Goal: Information Seeking & Learning: Understand process/instructions

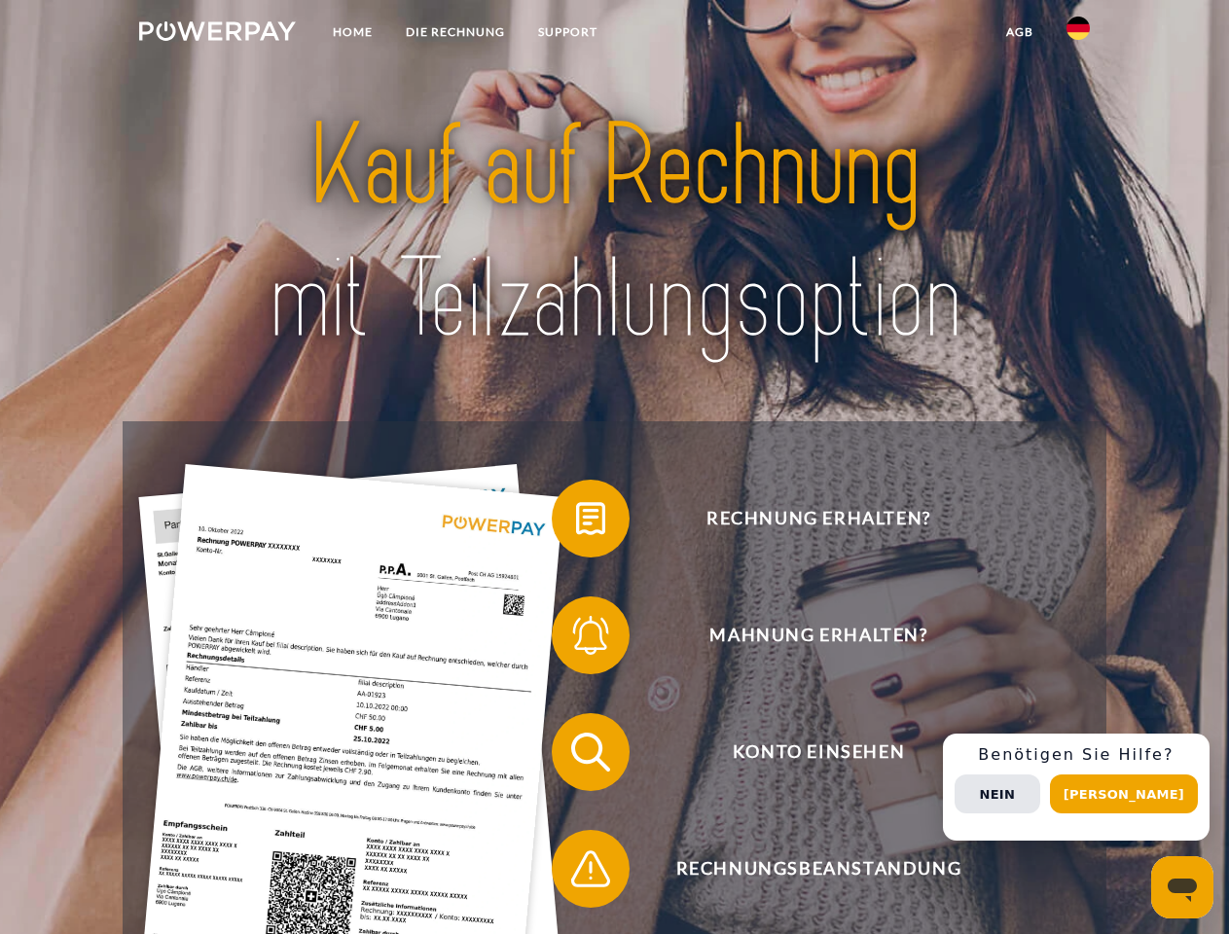
click at [217, 34] on img at bounding box center [217, 30] width 157 height 19
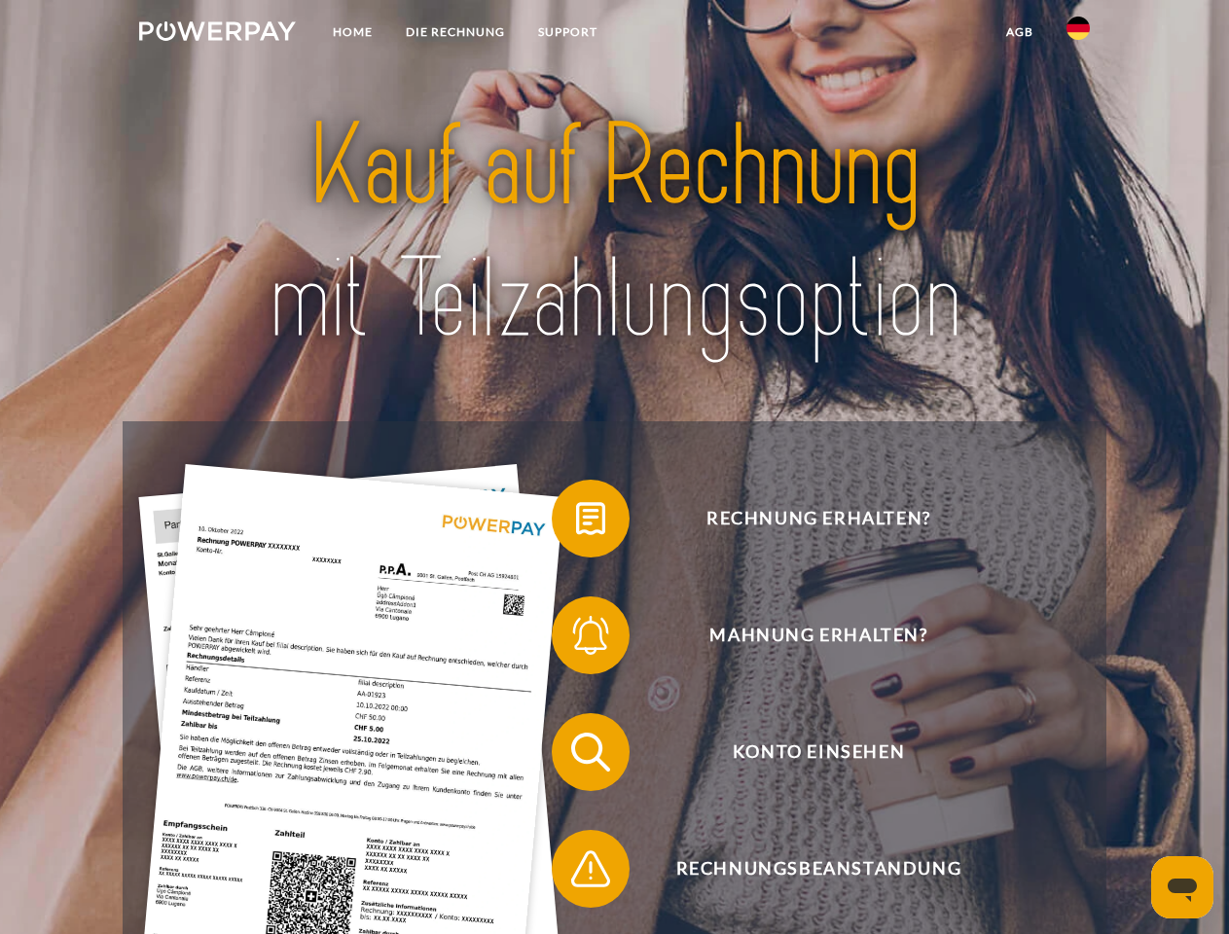
click at [1078, 34] on img at bounding box center [1077, 28] width 23 height 23
click at [1018, 32] on link "agb" at bounding box center [1019, 32] width 60 height 35
click at [576, 522] on span at bounding box center [561, 518] width 97 height 97
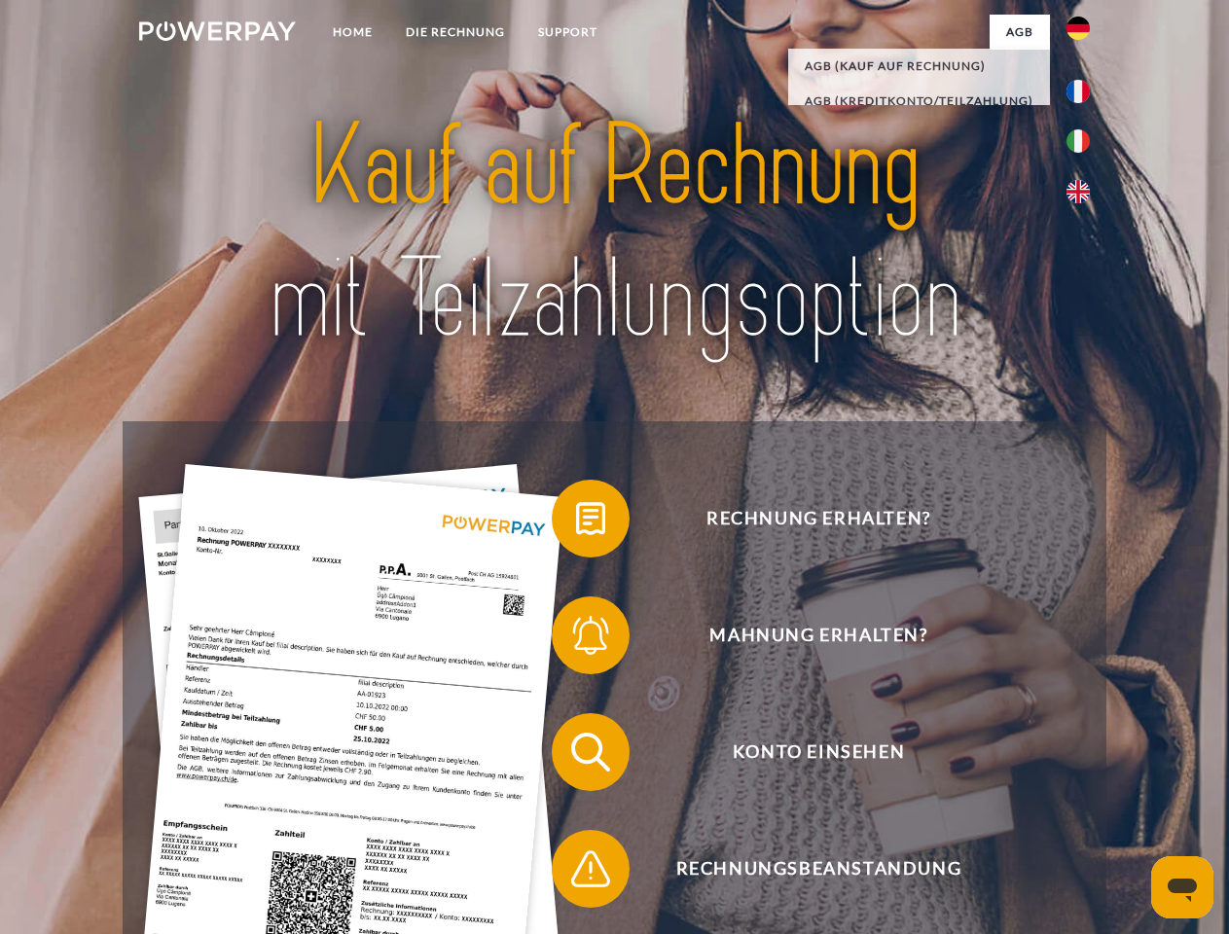
click at [576, 639] on span at bounding box center [561, 635] width 97 height 97
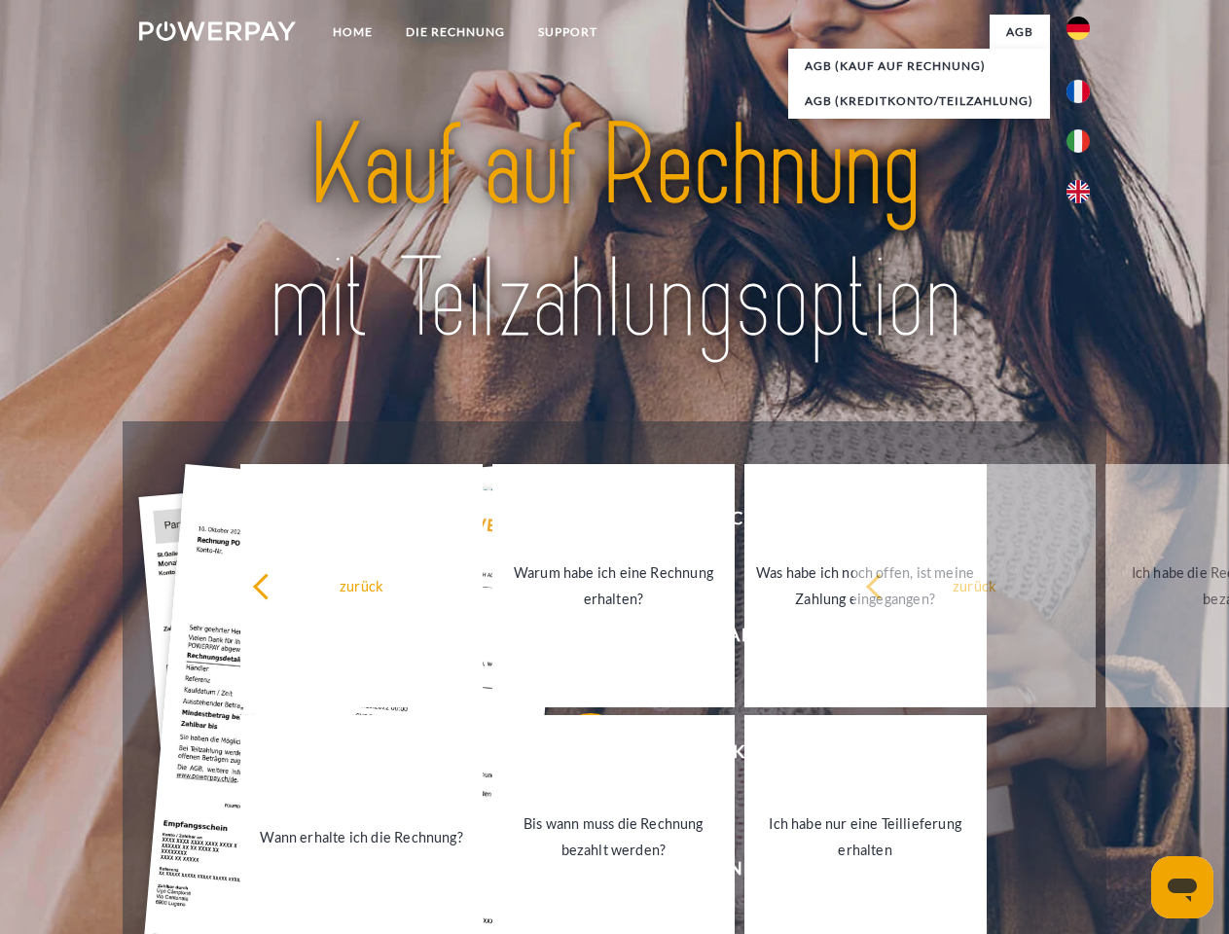
click at [576, 756] on link "Bis wann muss die Rechnung bezahlt werden?" at bounding box center [613, 836] width 242 height 243
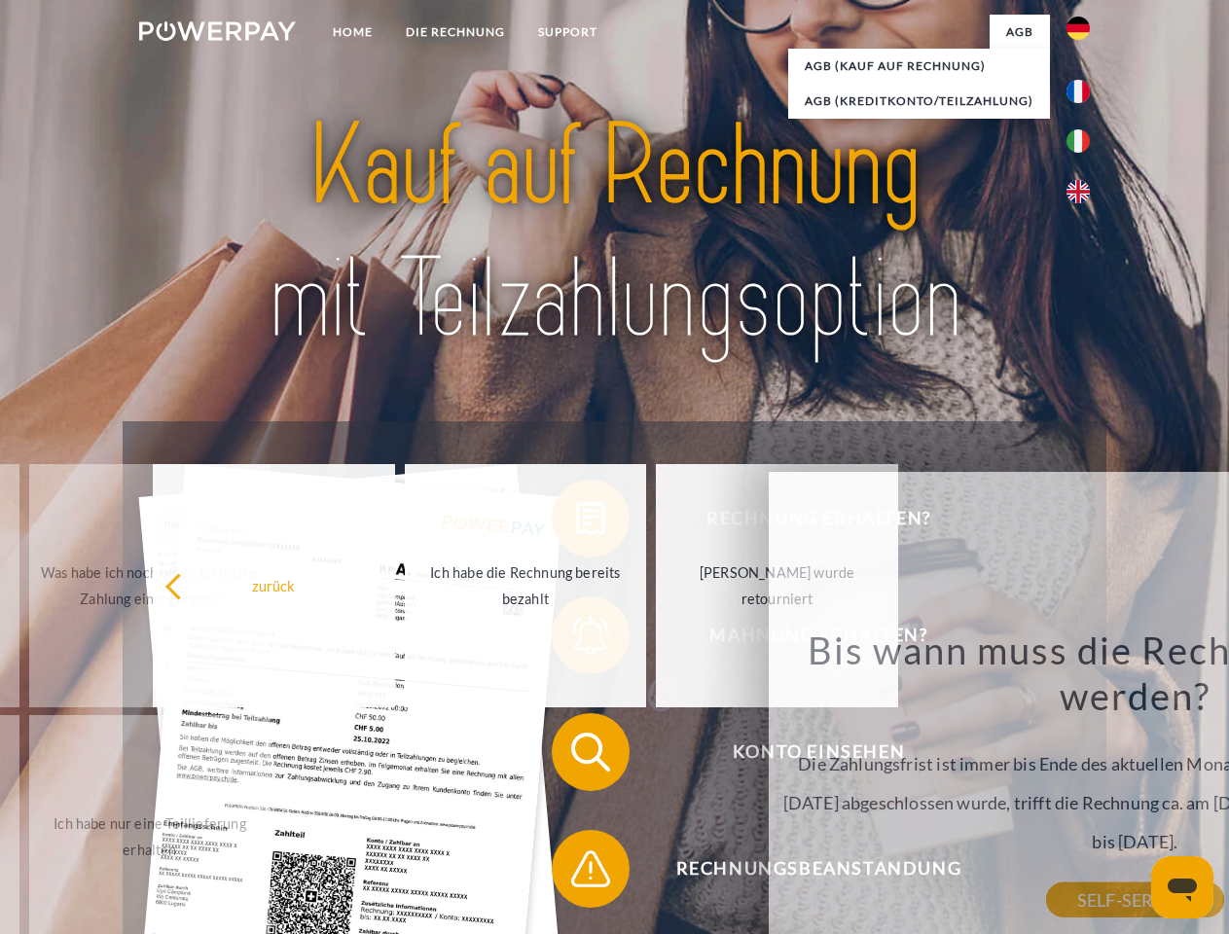
click at [576, 873] on span at bounding box center [561, 868] width 97 height 97
click at [1083, 787] on div "Rechnung erhalten? Mahnung erhalten? Konto einsehen" at bounding box center [614, 810] width 982 height 778
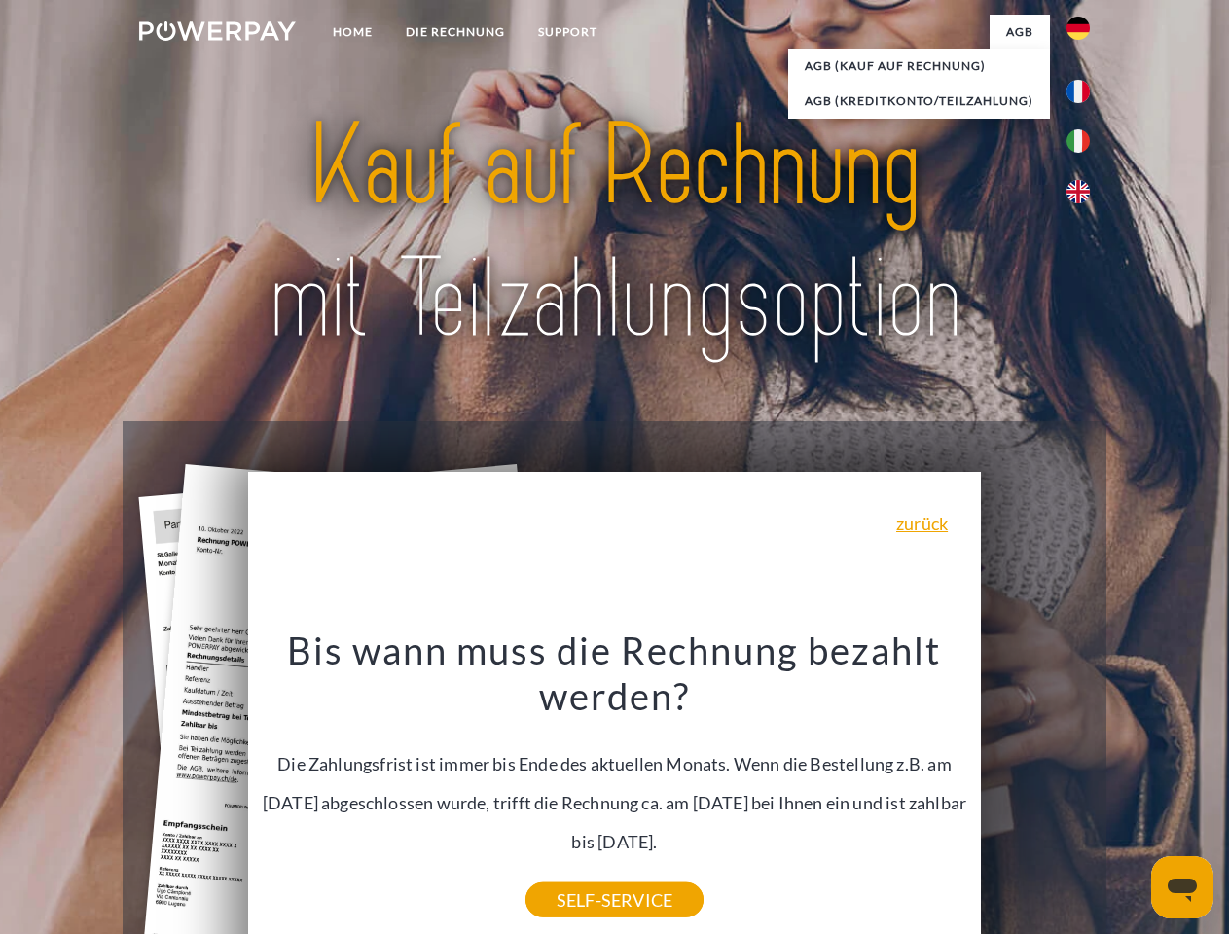
click at [1035, 791] on span "Konto einsehen" at bounding box center [818, 752] width 477 height 78
click at [1130, 794] on header "Home DIE RECHNUNG SUPPORT" at bounding box center [614, 671] width 1229 height 1343
